Goal: Check status: Check status

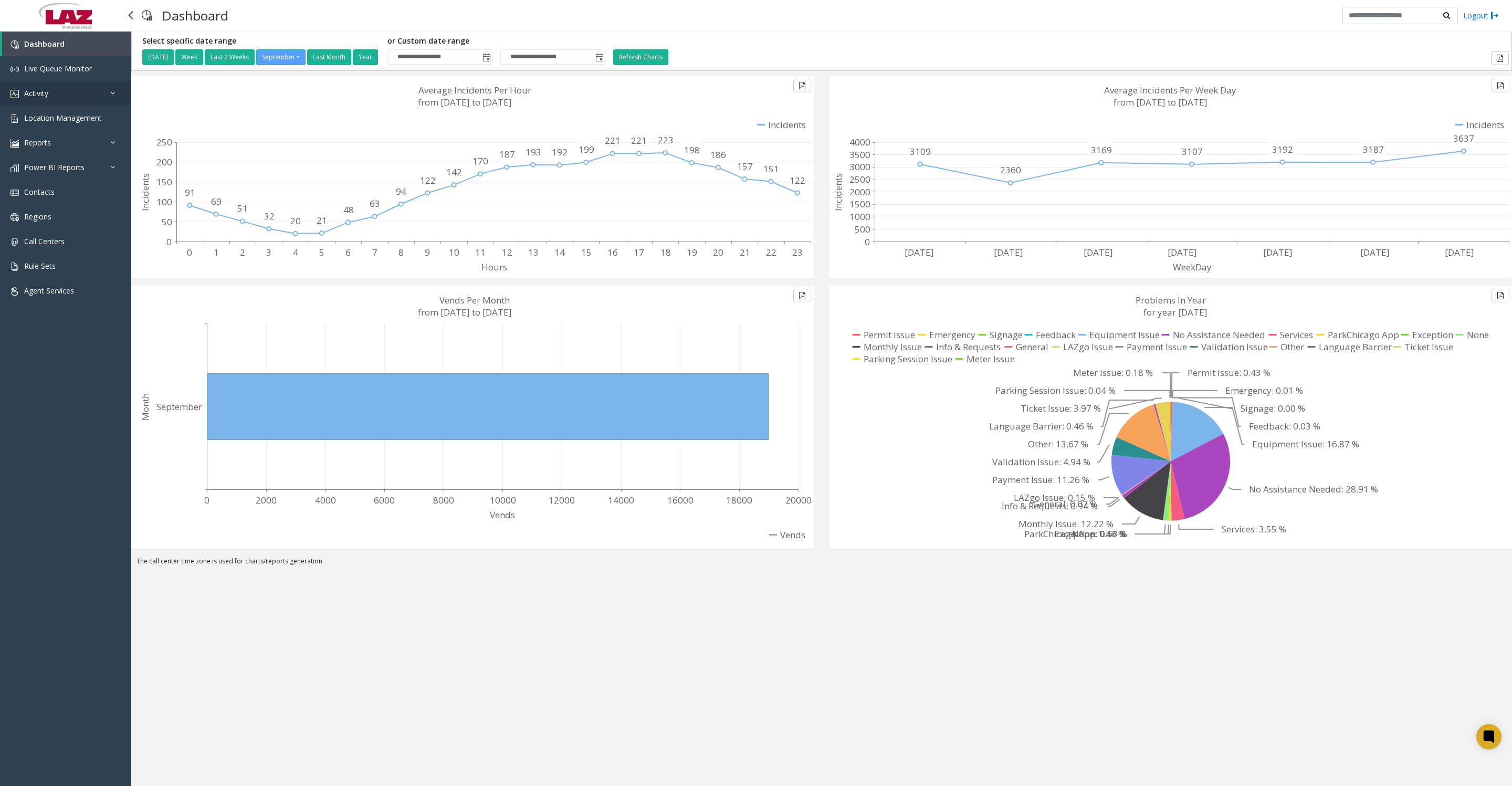
click at [41, 89] on link "Activity" at bounding box center [66, 93] width 131 height 24
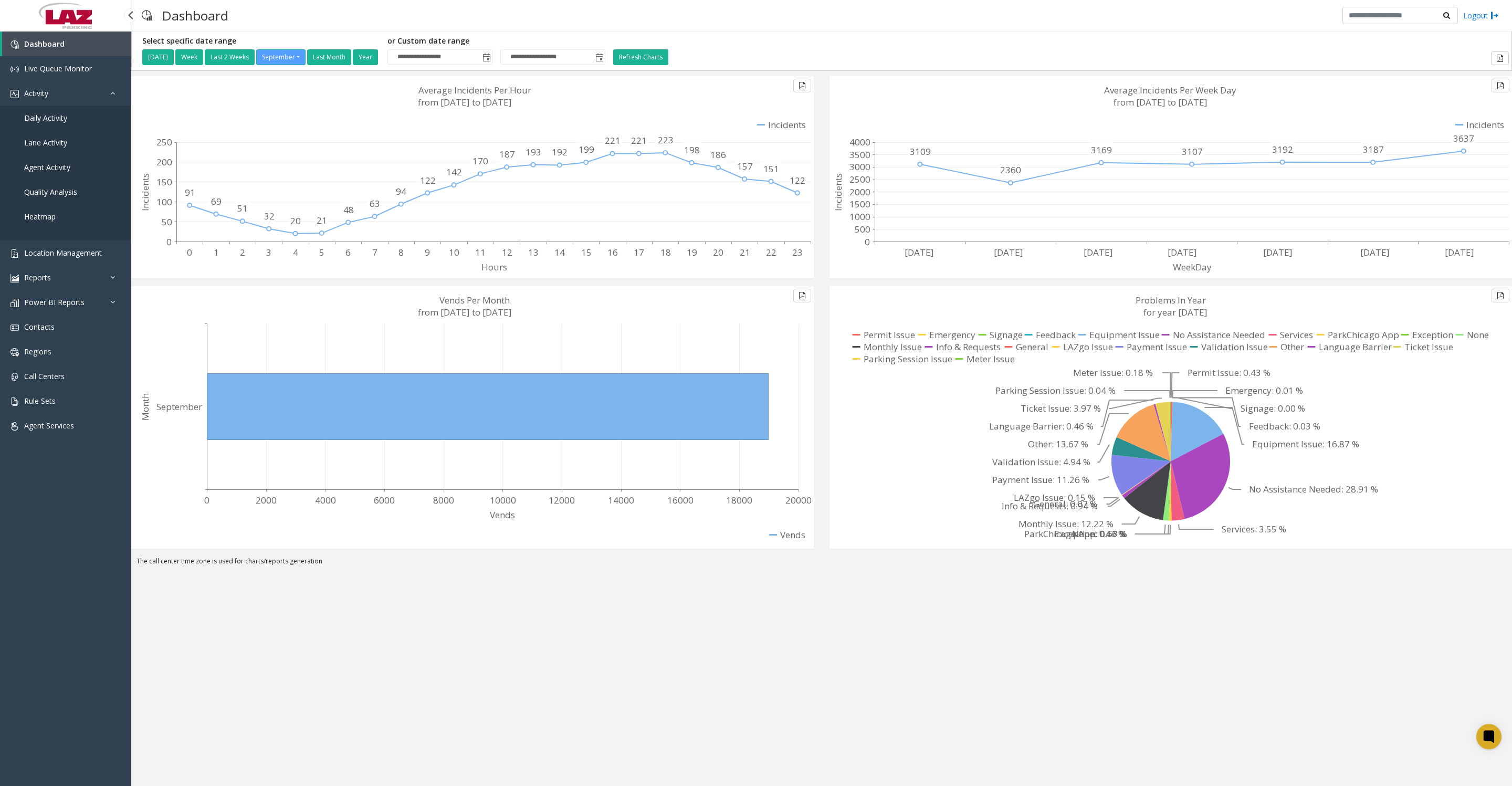
click at [67, 123] on span "Daily Activity" at bounding box center [46, 118] width 43 height 10
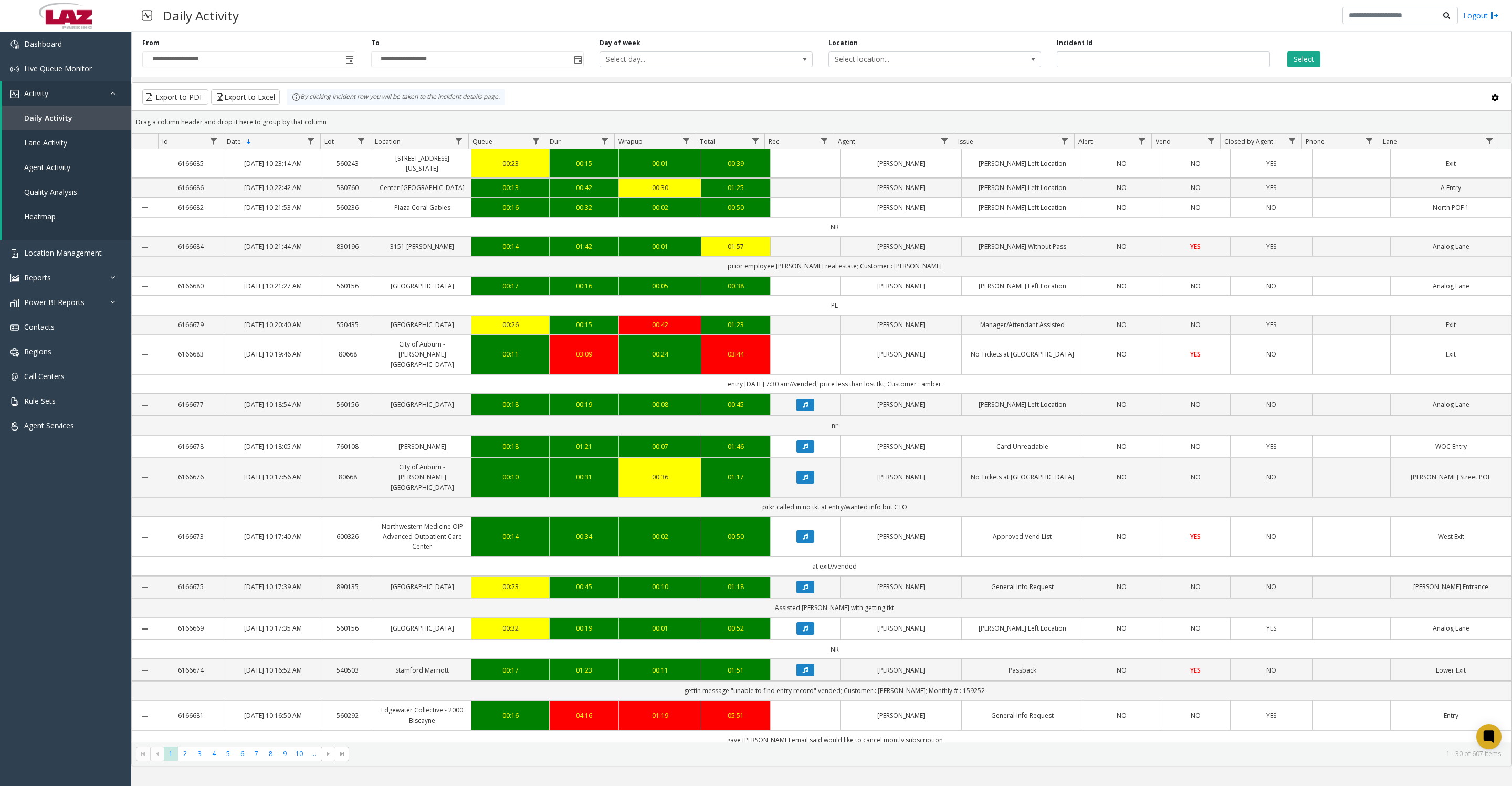
click at [348, 64] on span "Toggle popup" at bounding box center [349, 59] width 8 height 8
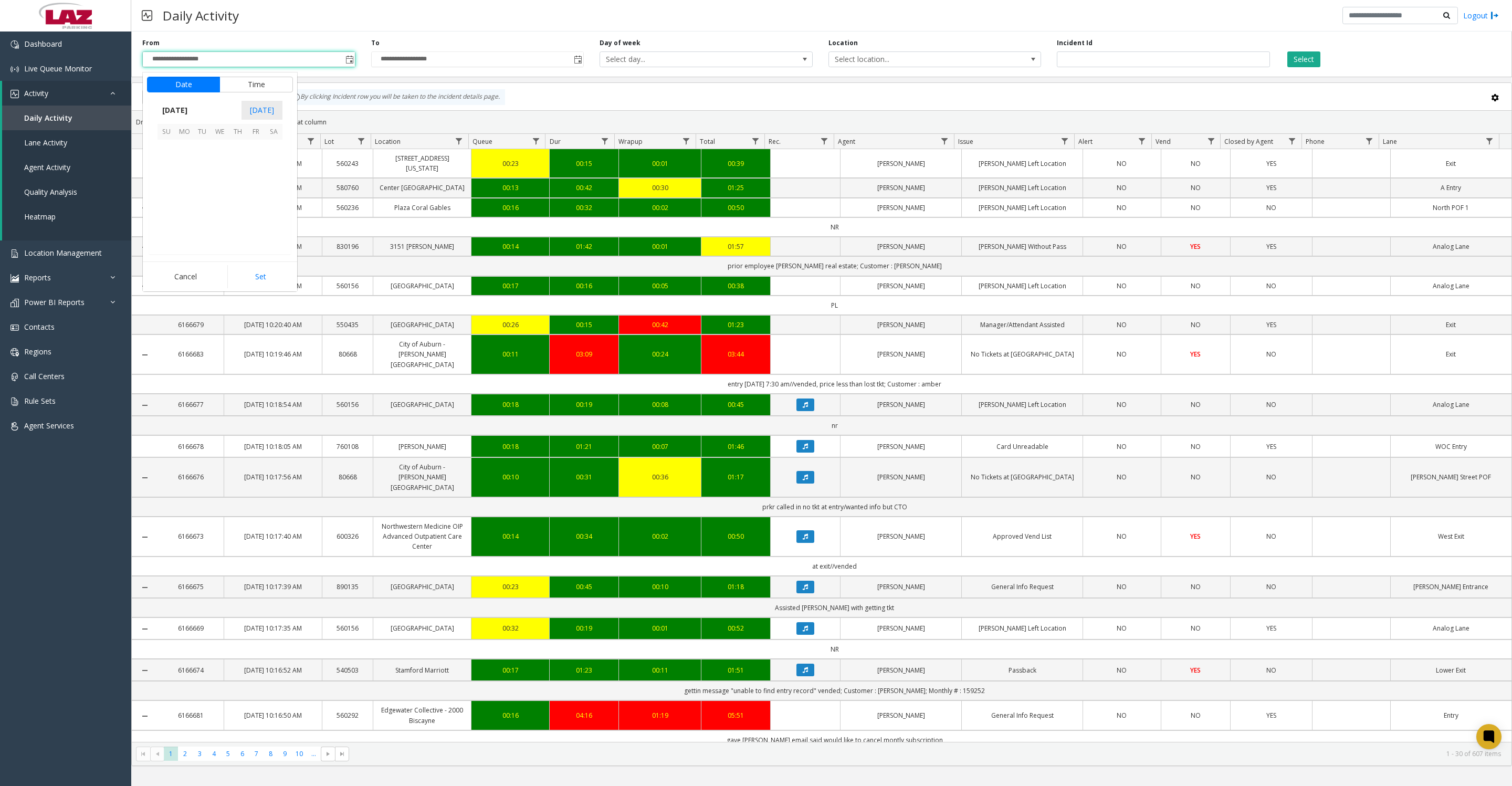
scroll to position [188430, 0]
drag, startPoint x: 177, startPoint y: 152, endPoint x: 203, endPoint y: 163, distance: 28.2
click at [177, 152] on span "1" at bounding box center [185, 149] width 18 height 18
click at [272, 276] on button "Set" at bounding box center [260, 277] width 66 height 23
type input "**********"
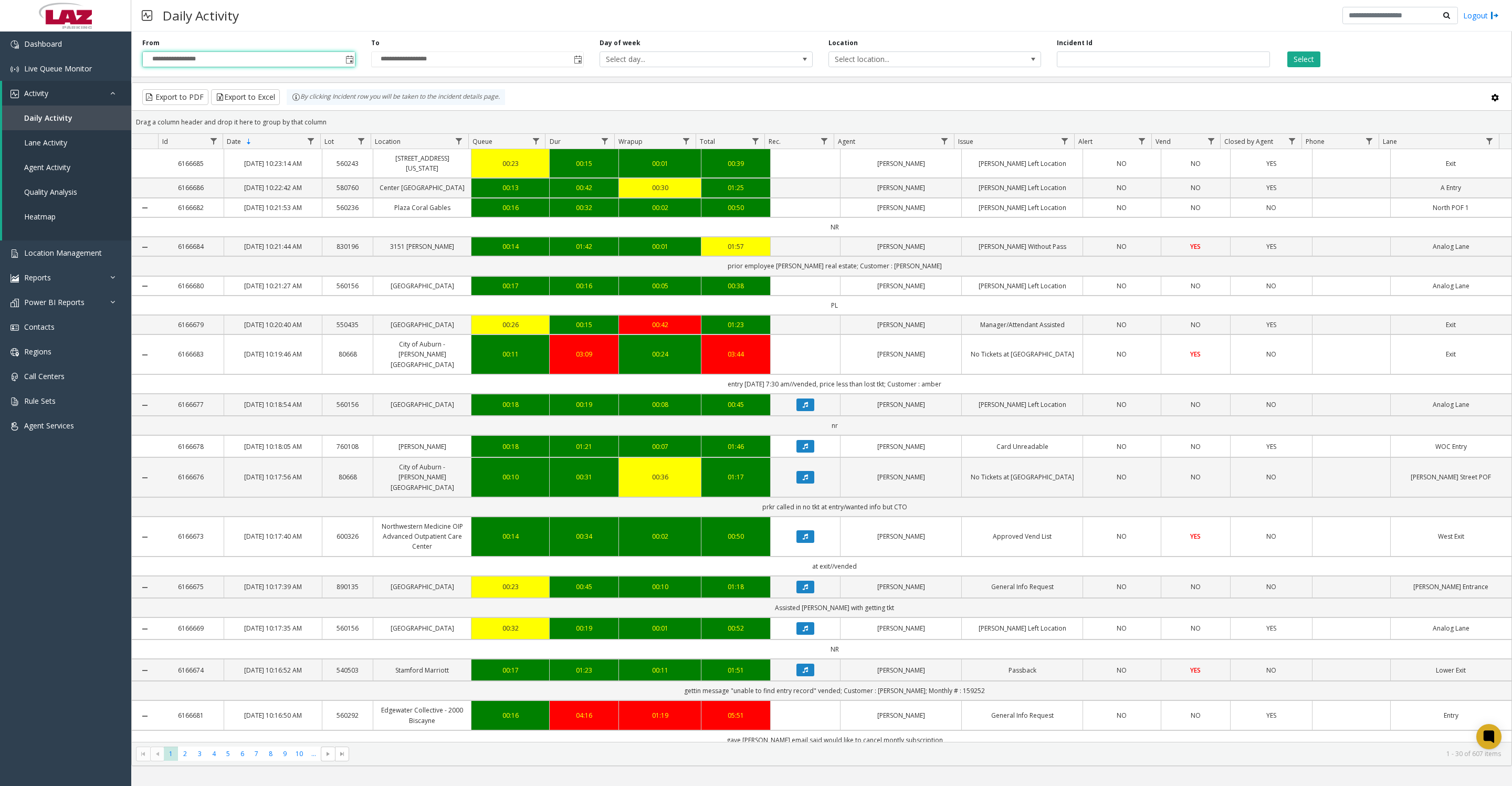
click at [1302, 66] on button "Select" at bounding box center [1304, 59] width 33 height 15
click at [1314, 60] on button "Select" at bounding box center [1304, 59] width 33 height 15
